Goal: Information Seeking & Learning: Learn about a topic

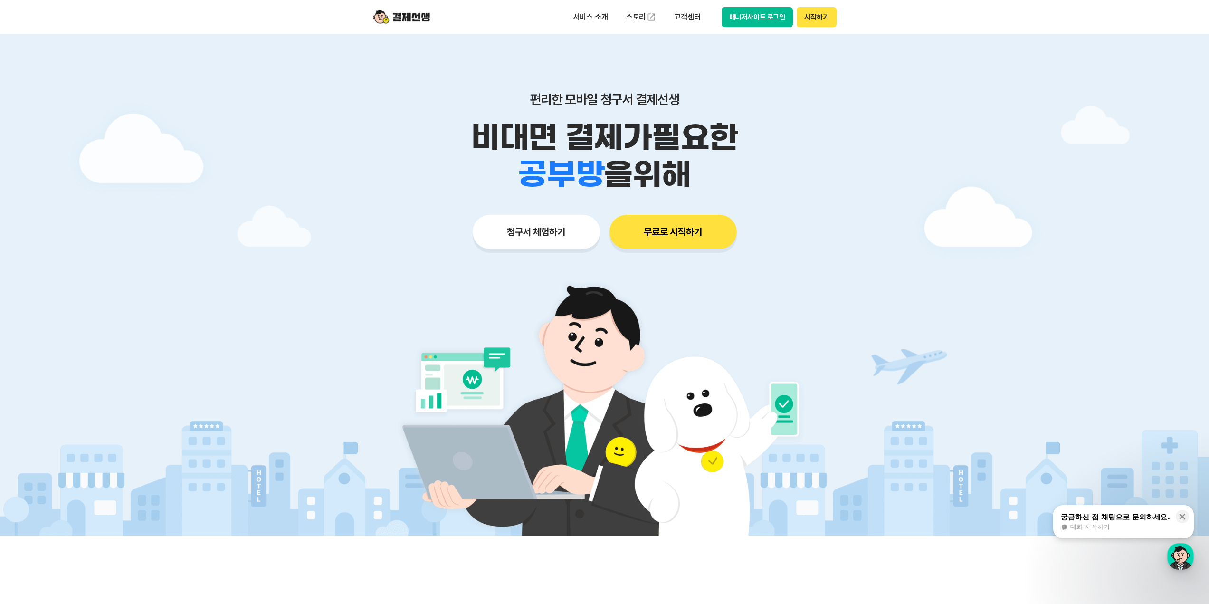
click at [662, 247] on button "무료로 시작하기" at bounding box center [673, 232] width 127 height 34
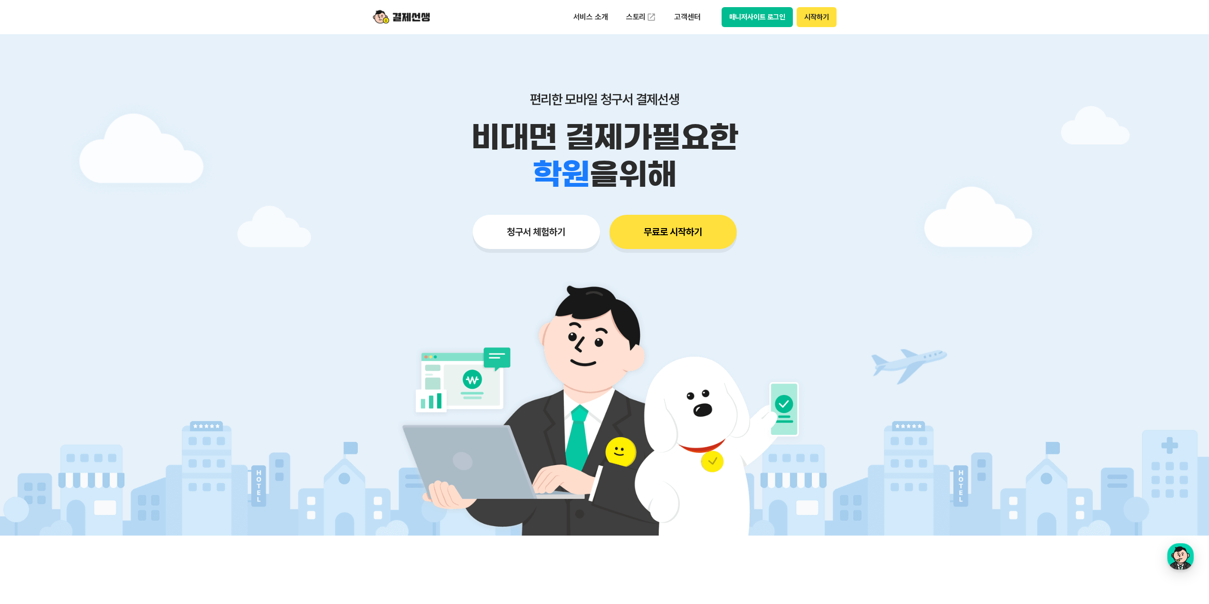
drag, startPoint x: 839, startPoint y: 14, endPoint x: 825, endPoint y: 17, distance: 14.0
click at [837, 14] on div "서비스 소개 스토리 고객센터 매니저사이트 로그인 시작하기" at bounding box center [605, 17] width 487 height 34
click at [823, 17] on button "시작하기" at bounding box center [816, 17] width 39 height 20
click at [411, 12] on img at bounding box center [401, 17] width 57 height 18
click at [745, 21] on button "매니저사이트 로그인" at bounding box center [758, 17] width 72 height 20
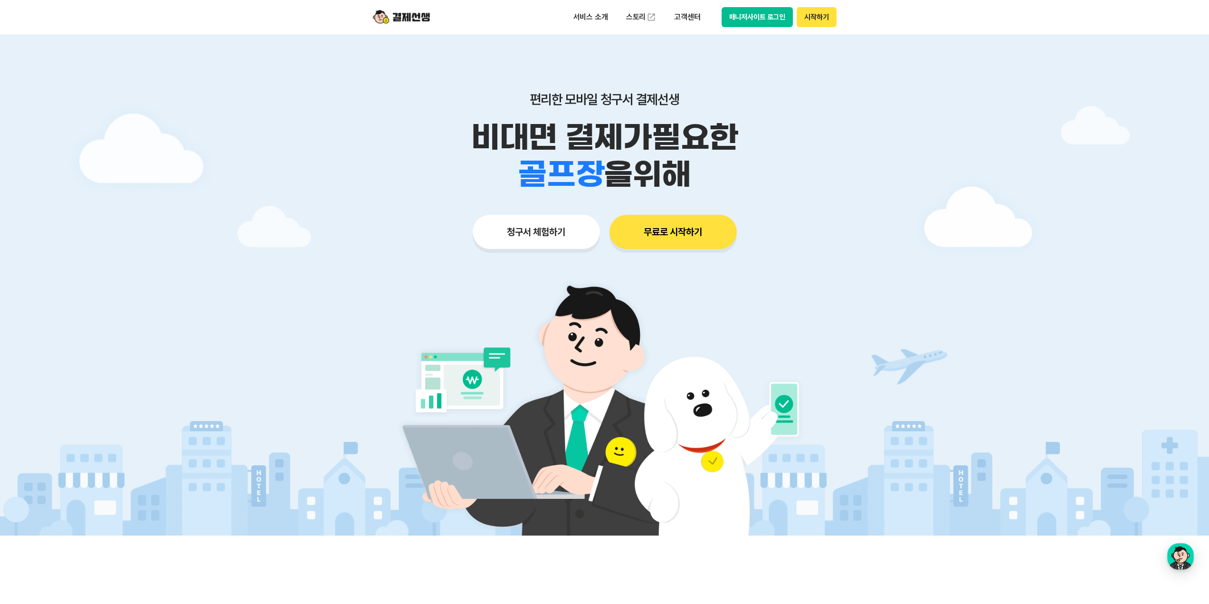
click at [410, 20] on img at bounding box center [401, 17] width 57 height 18
click at [682, 16] on p "고객센터" at bounding box center [687, 17] width 39 height 17
click at [699, 52] on link "자주 묻는 질문" at bounding box center [708, 56] width 80 height 19
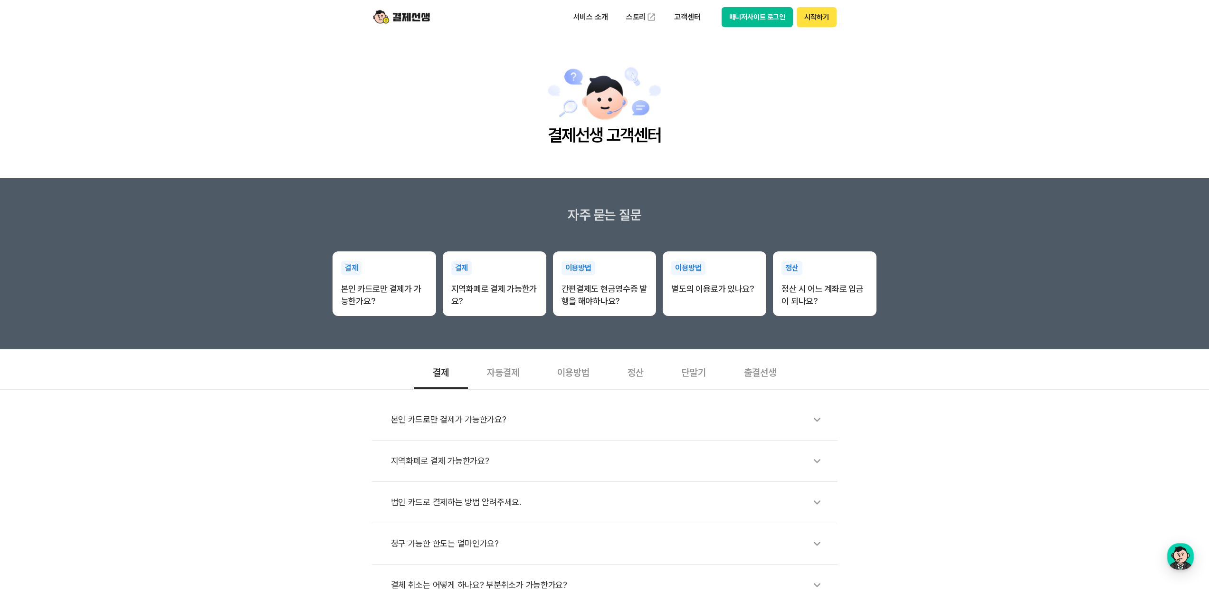
scroll to position [143, 0]
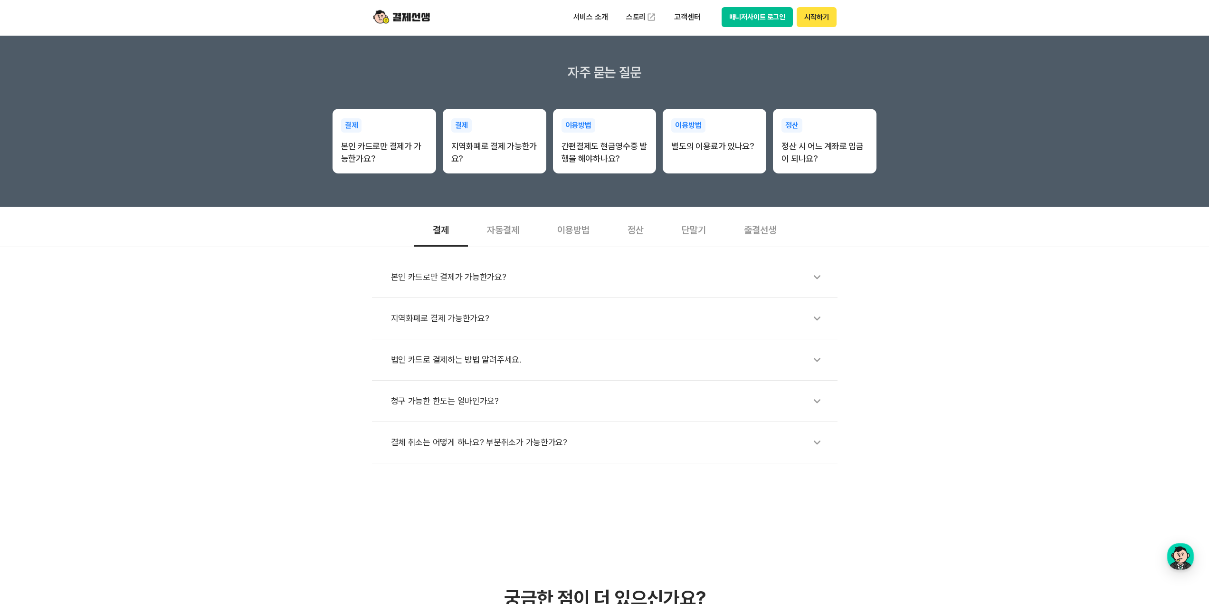
click at [577, 232] on div "이용방법" at bounding box center [573, 228] width 70 height 35
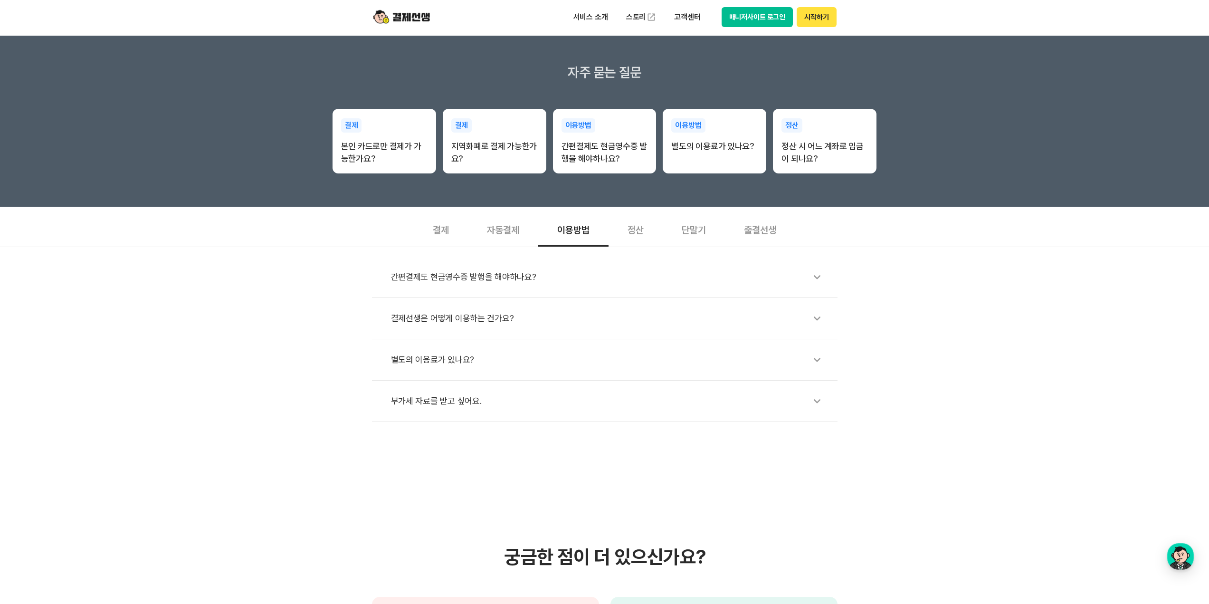
click at [494, 237] on div "자동결제" at bounding box center [503, 228] width 70 height 35
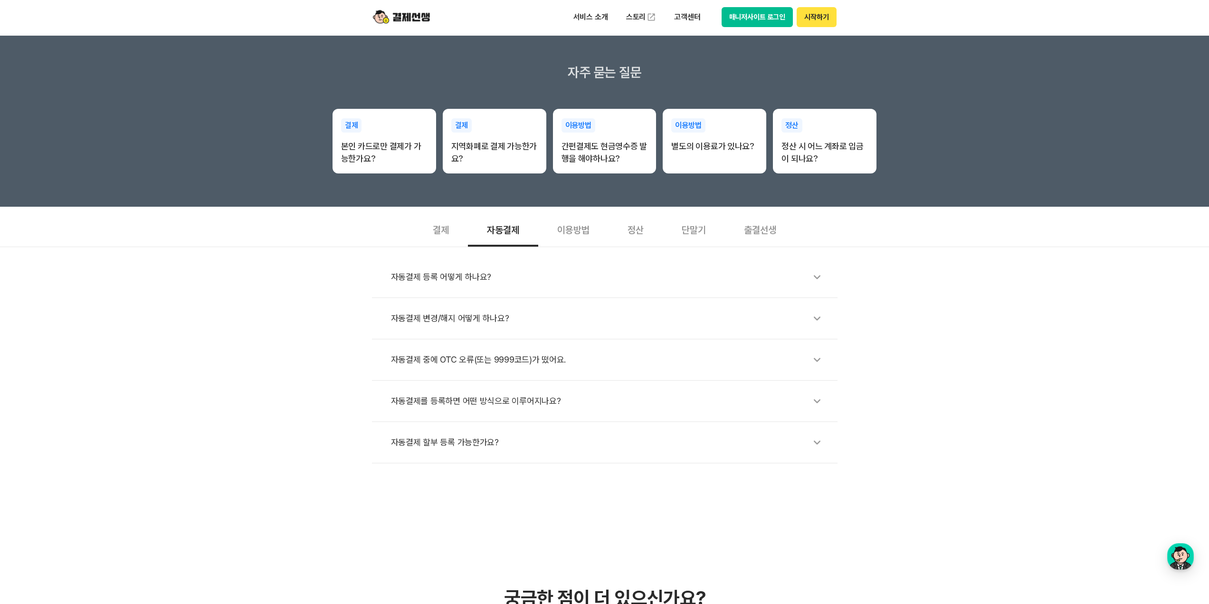
click at [449, 229] on div "결제" at bounding box center [441, 228] width 54 height 35
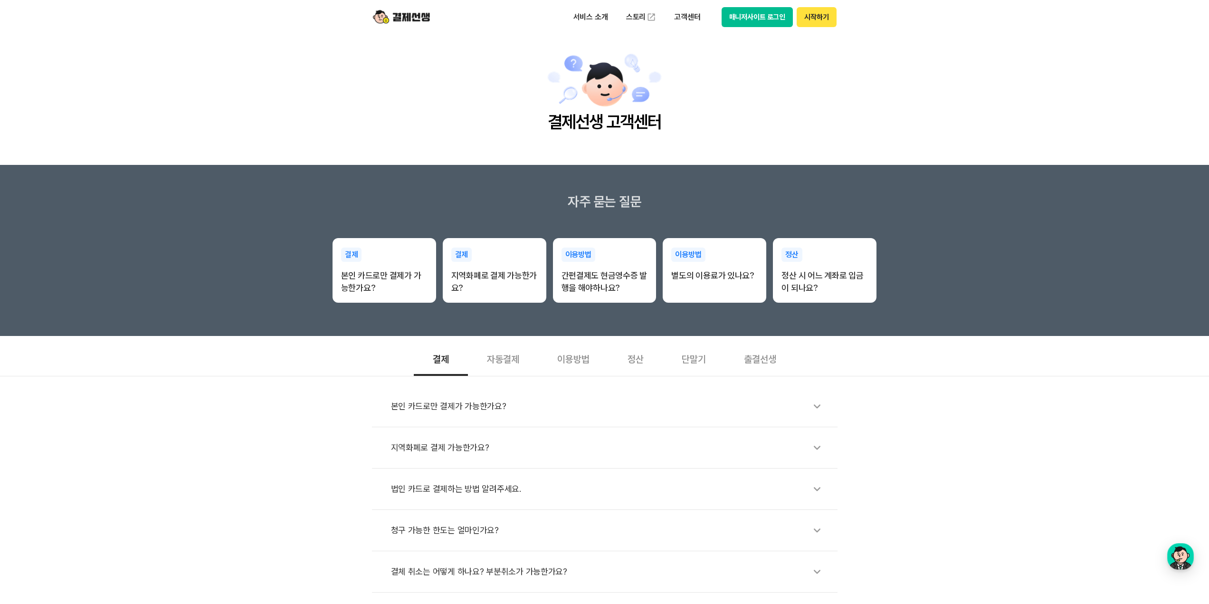
scroll to position [0, 0]
